Goal: Information Seeking & Learning: Stay updated

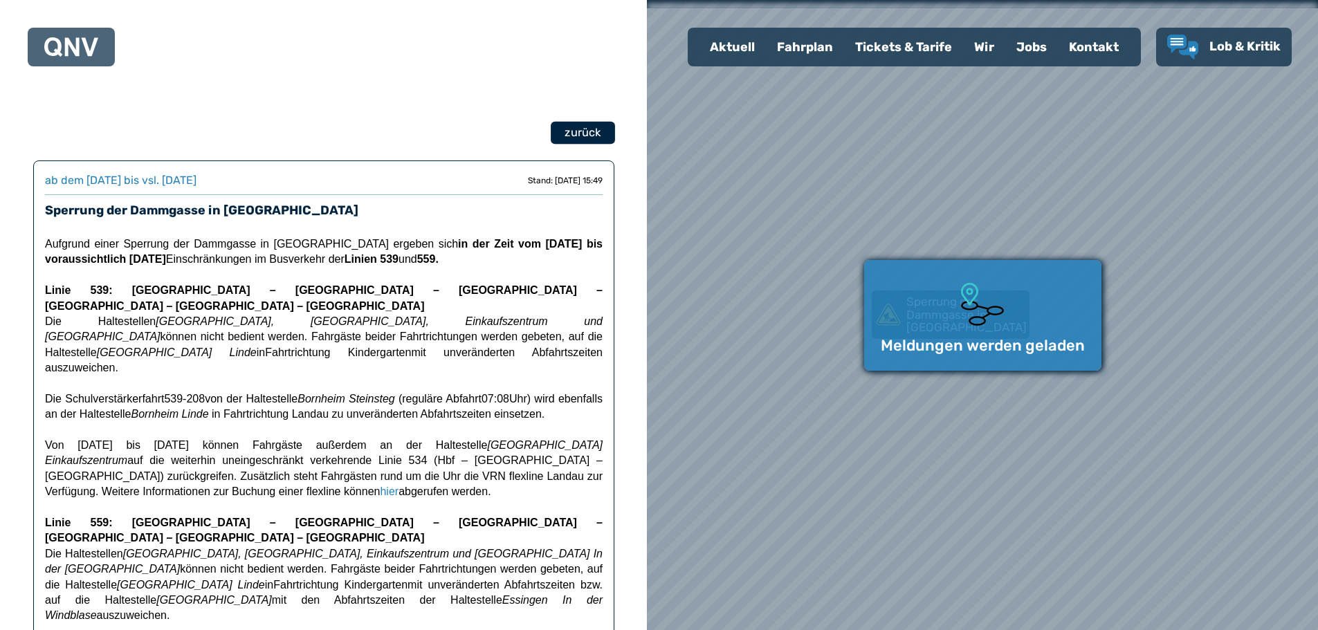
click at [588, 131] on span "zurück" at bounding box center [582, 133] width 36 height 17
select select "*"
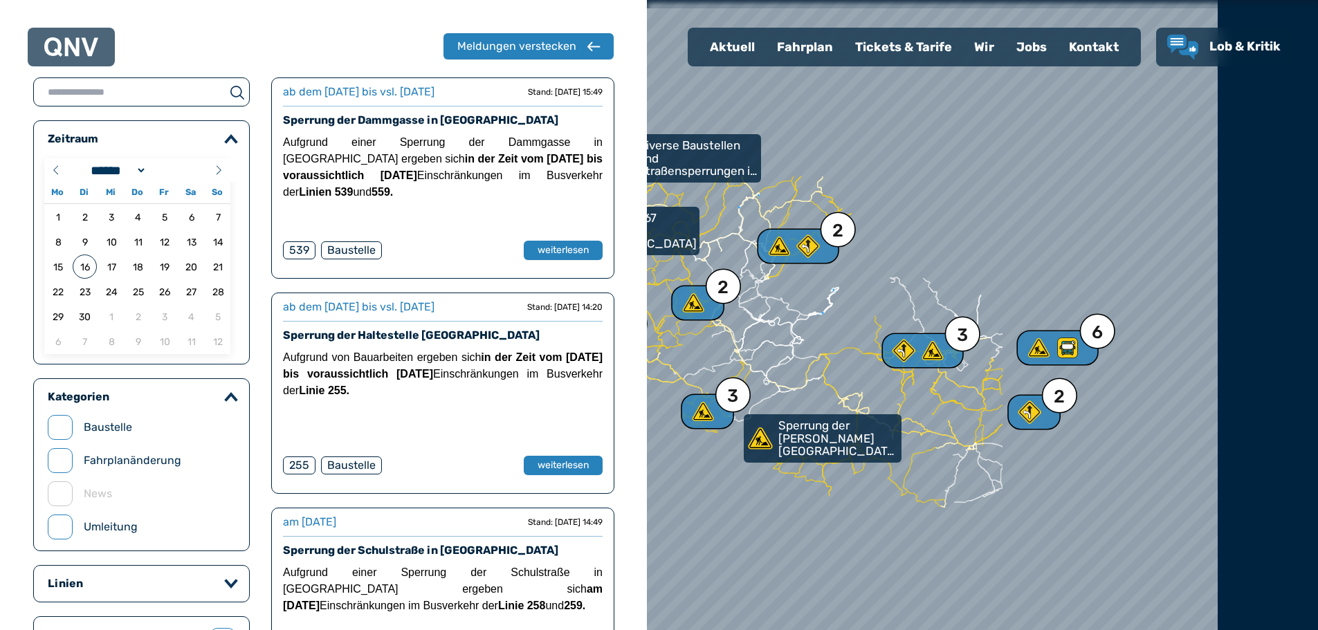
drag, startPoint x: 1016, startPoint y: 357, endPoint x: 849, endPoint y: 378, distance: 168.7
click at [849, 378] on div at bounding box center [814, 336] width 805 height 756
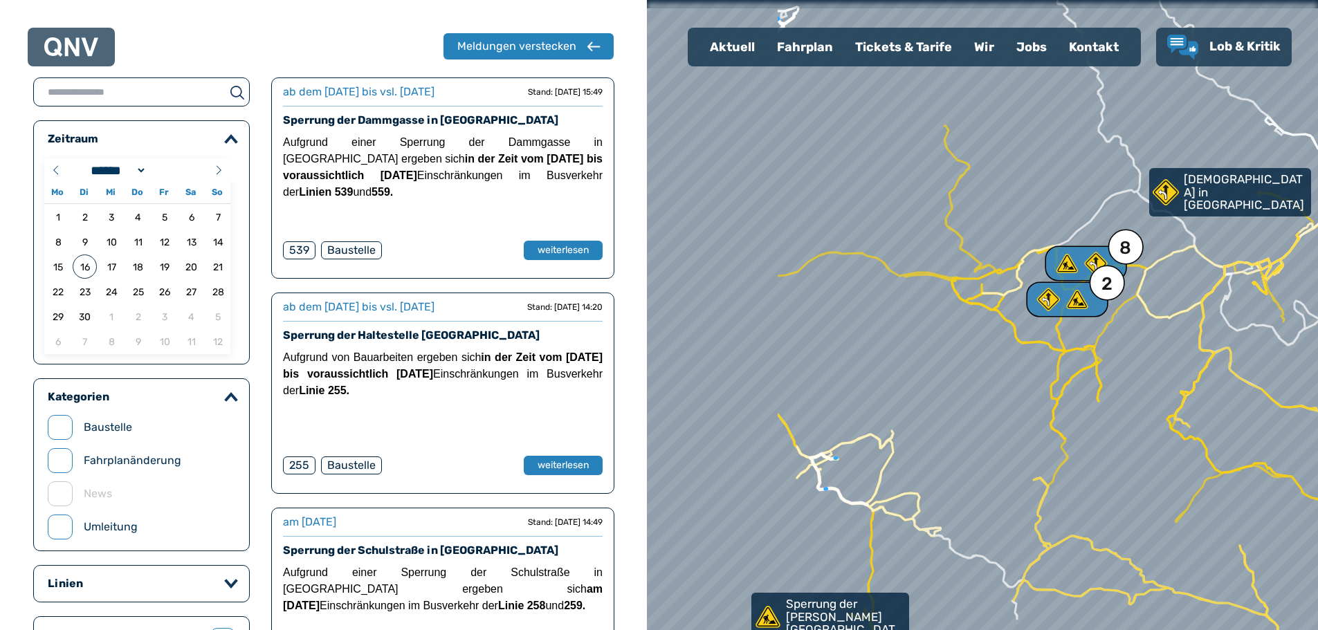
drag, startPoint x: 789, startPoint y: 369, endPoint x: 1160, endPoint y: 365, distance: 370.8
click at [1160, 366] on div at bounding box center [988, 315] width 805 height 756
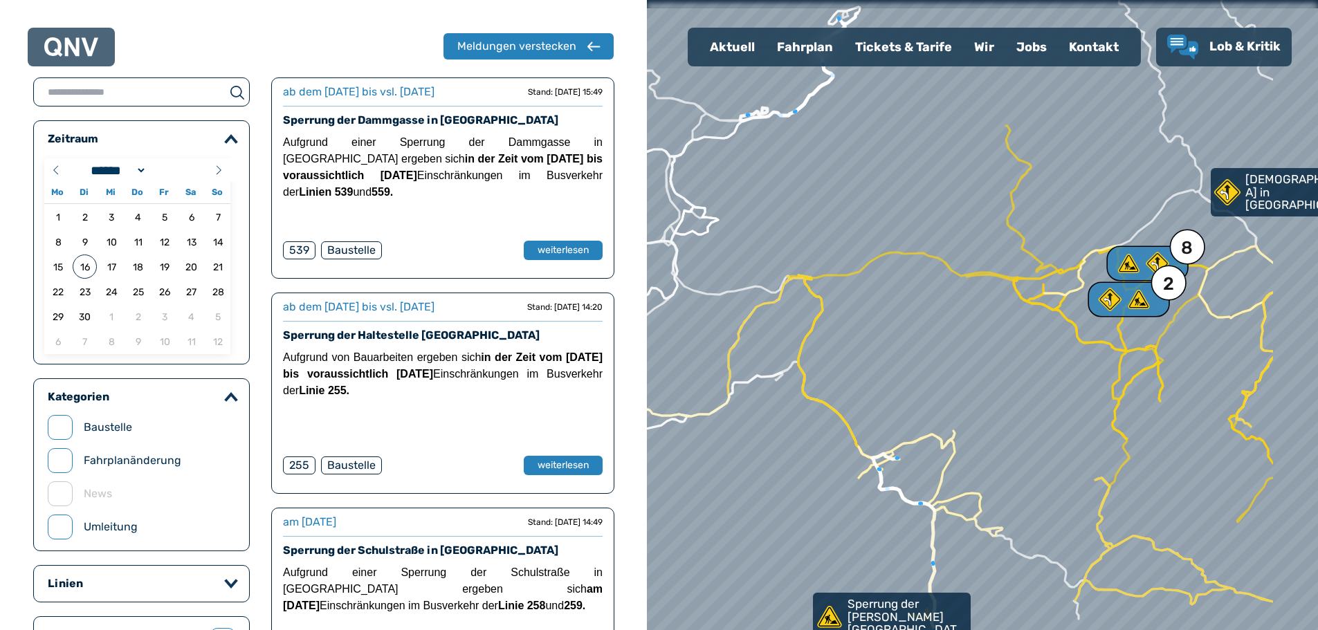
drag, startPoint x: 1072, startPoint y: 361, endPoint x: 928, endPoint y: 377, distance: 144.7
click at [928, 377] on div at bounding box center [982, 315] width 805 height 756
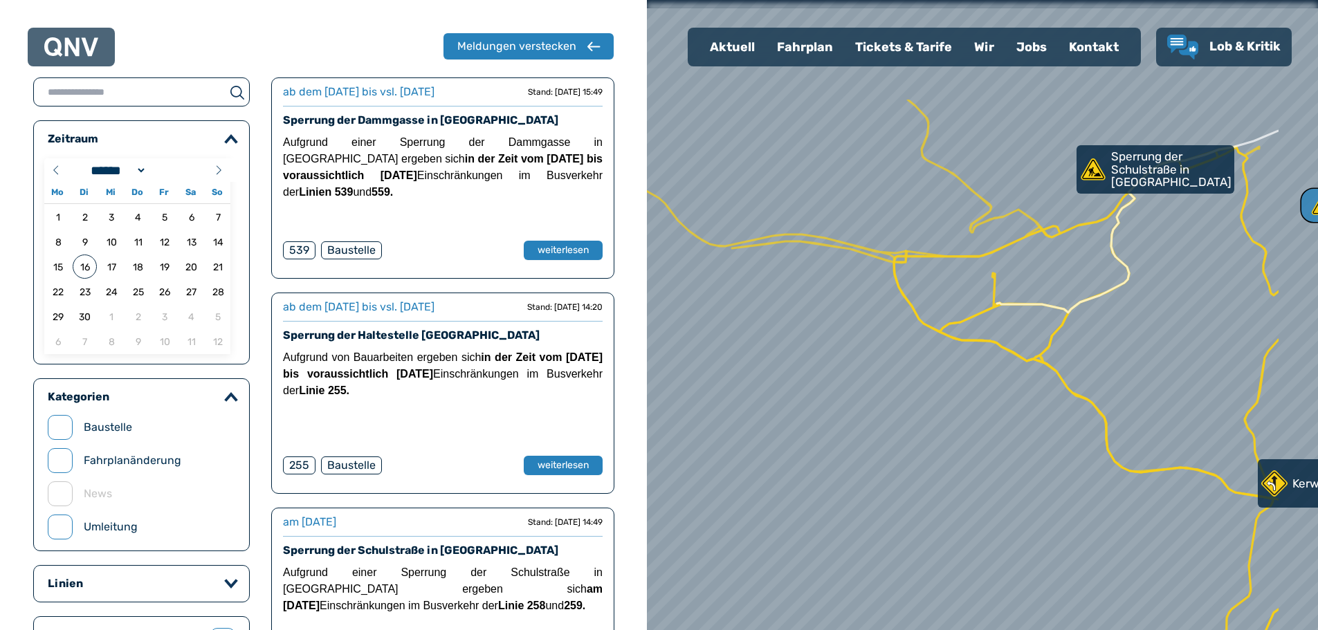
drag, startPoint x: 1013, startPoint y: 313, endPoint x: 906, endPoint y: 477, distance: 195.3
click at [906, 477] on div at bounding box center [980, 316] width 805 height 756
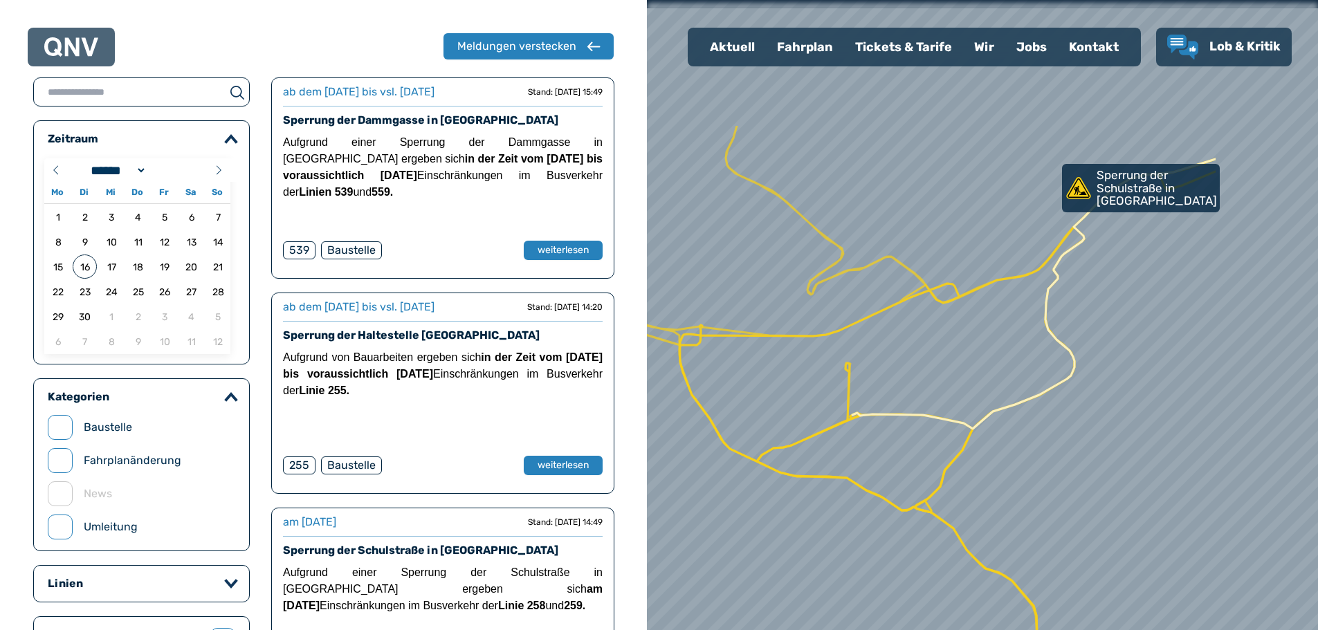
drag, startPoint x: 1105, startPoint y: 178, endPoint x: 885, endPoint y: 482, distance: 375.3
click at [885, 482] on div at bounding box center [971, 335] width 805 height 756
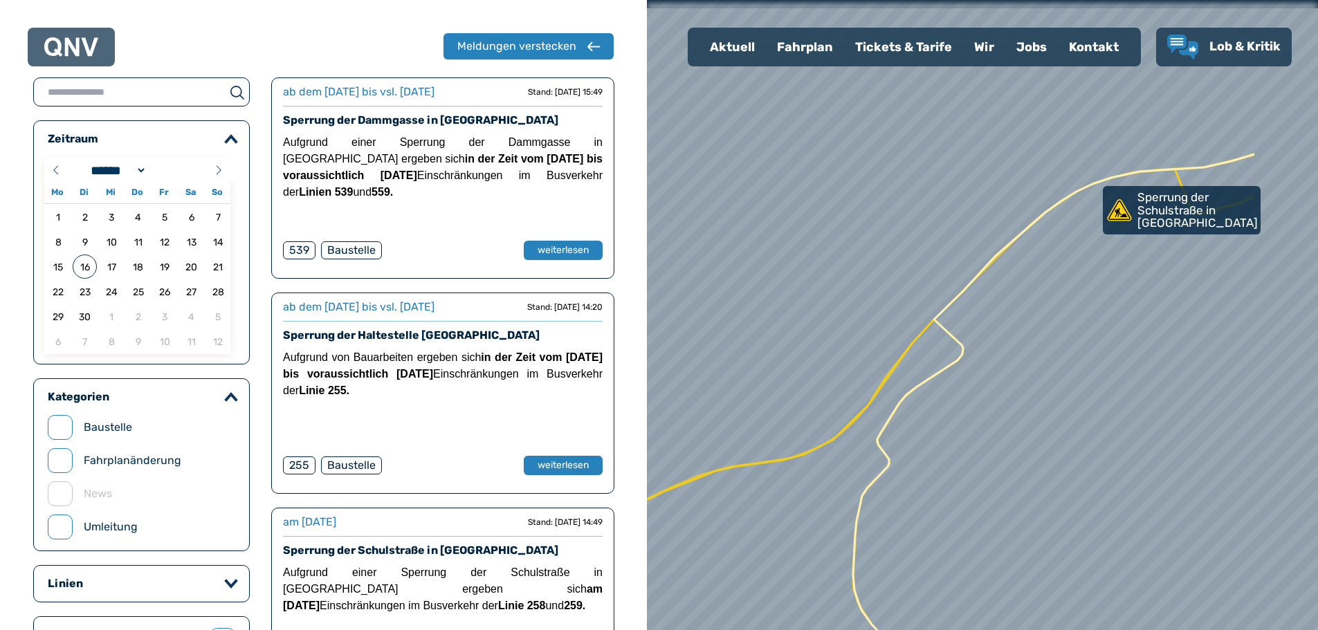
drag, startPoint x: 1140, startPoint y: 367, endPoint x: 966, endPoint y: 521, distance: 232.2
click at [962, 524] on div at bounding box center [979, 316] width 805 height 756
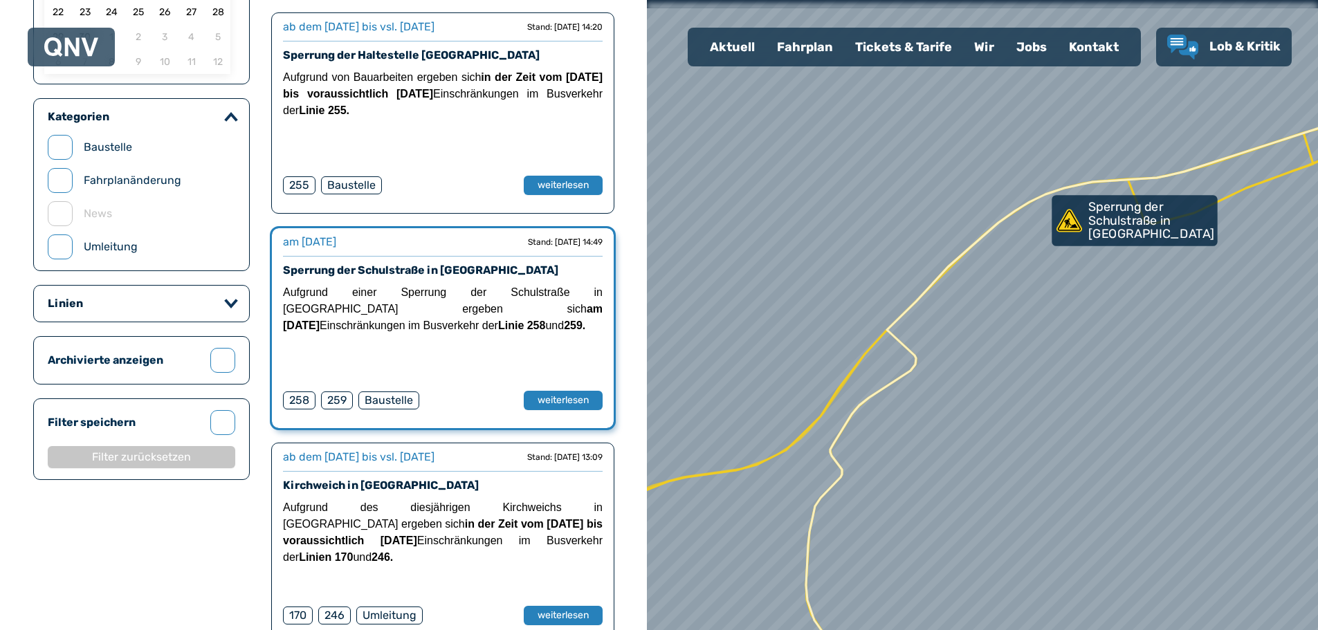
scroll to position [293, 0]
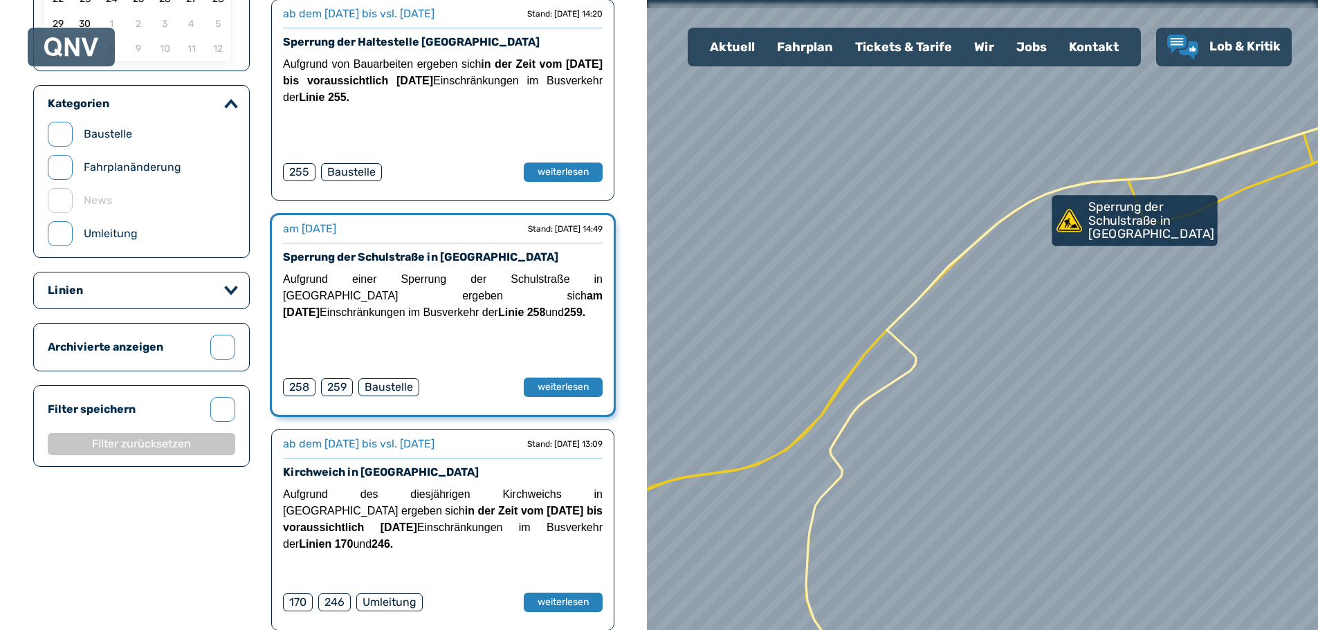
click at [1132, 220] on p "Sperrung der Schulstraße in [GEOGRAPHIC_DATA]" at bounding box center [1151, 221] width 127 height 41
